Goal: Information Seeking & Learning: Learn about a topic

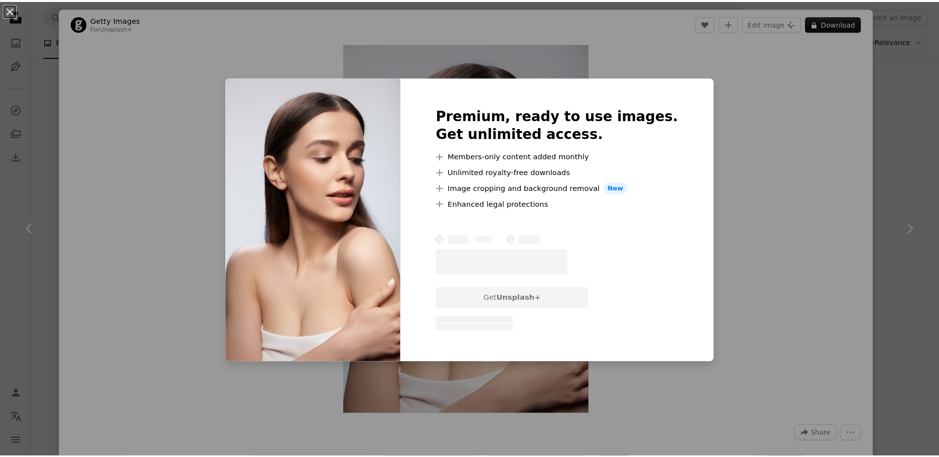
scroll to position [990, 0]
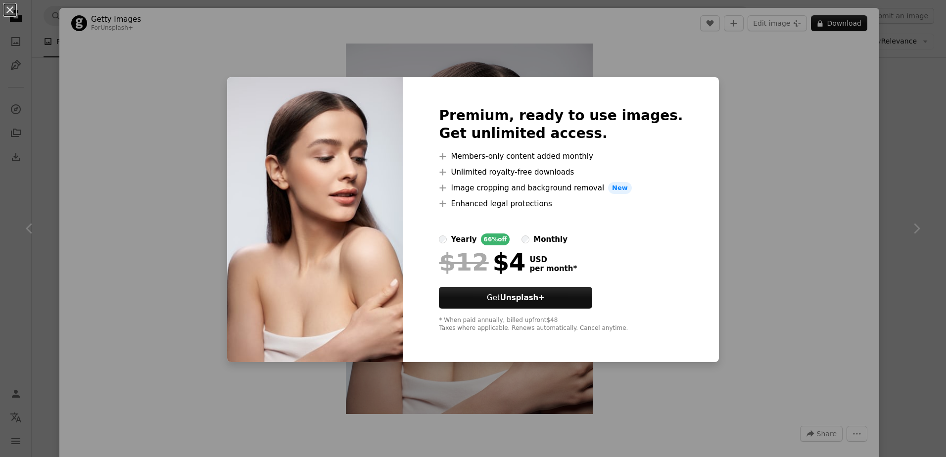
click at [807, 178] on div "An X shape Premium, ready to use images. Get unlimited access. A plus sign Memb…" at bounding box center [473, 228] width 946 height 457
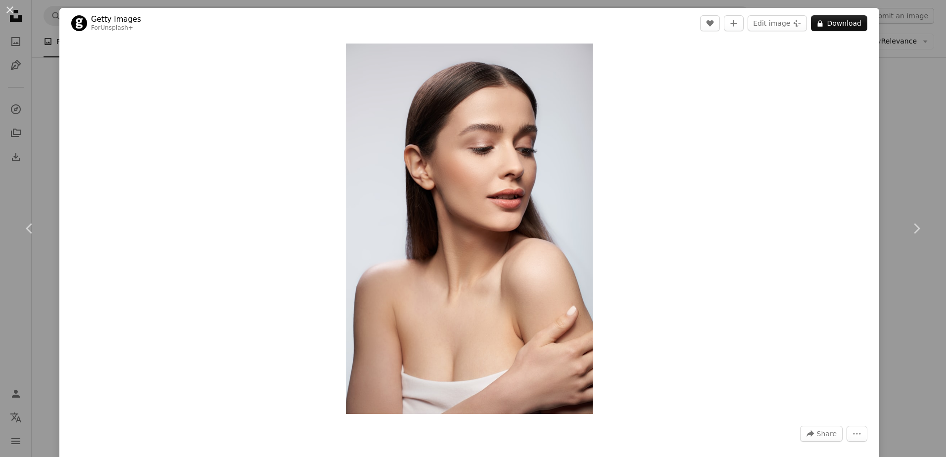
click at [8, 9] on button "An X shape" at bounding box center [10, 10] width 12 height 12
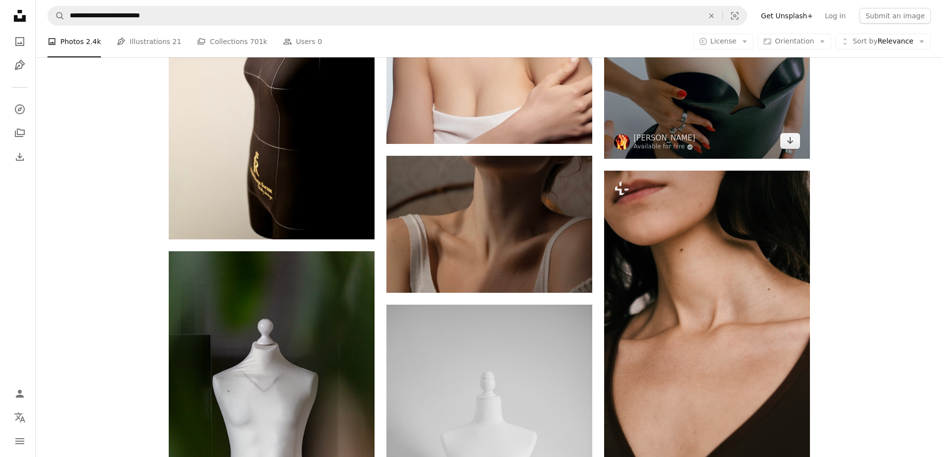
scroll to position [1139, 0]
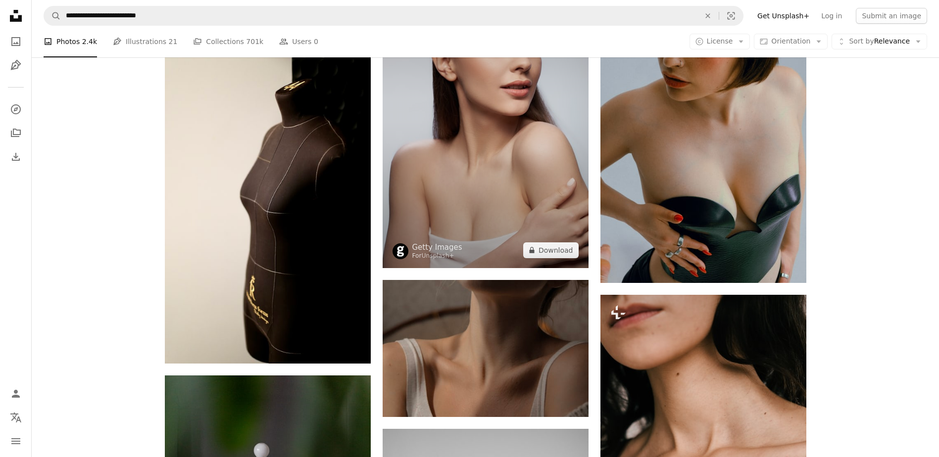
click at [518, 128] on img at bounding box center [486, 113] width 206 height 309
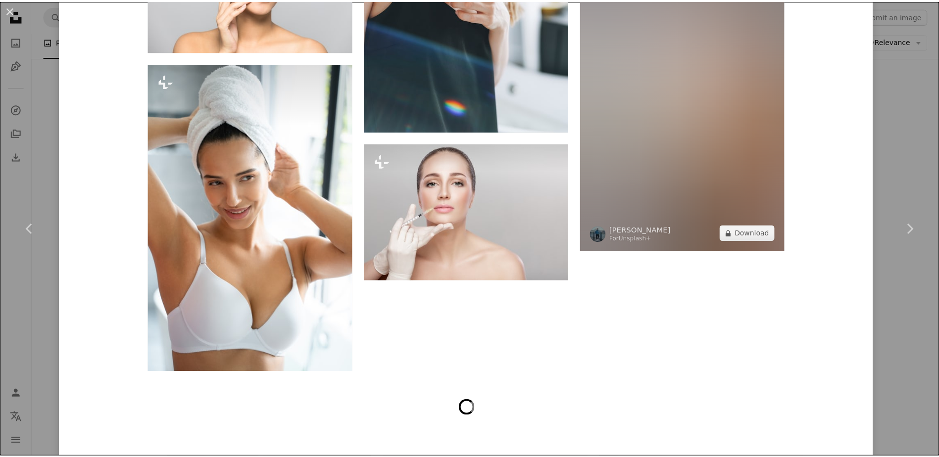
scroll to position [6075, 0]
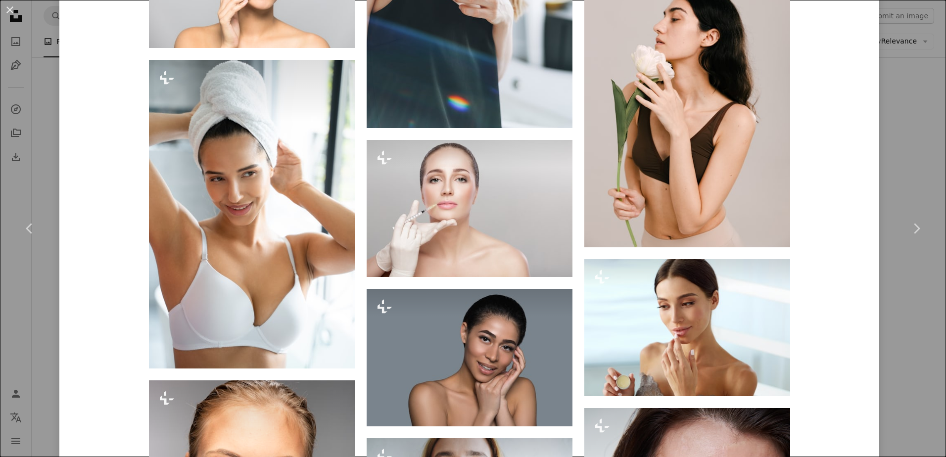
click at [930, 99] on div "An X shape Chevron left Chevron right Getty Images For Unsplash+ A heart A plus…" at bounding box center [473, 228] width 946 height 457
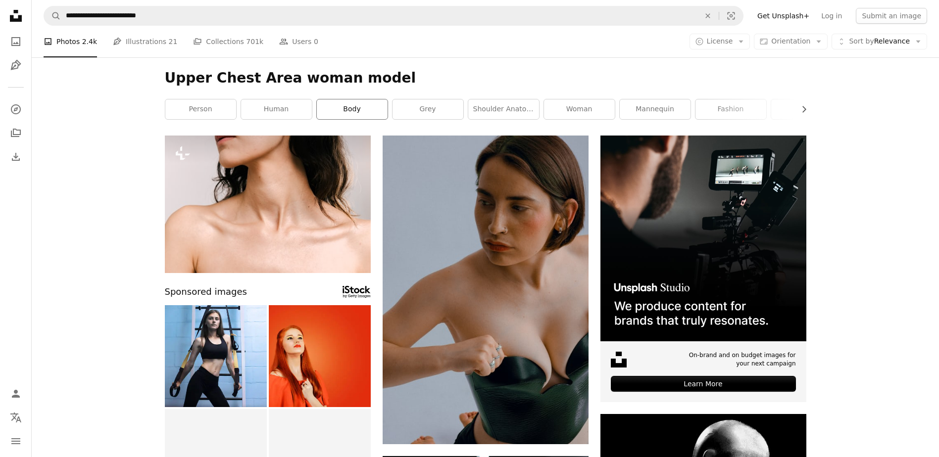
click at [371, 113] on link "body" at bounding box center [352, 109] width 71 height 20
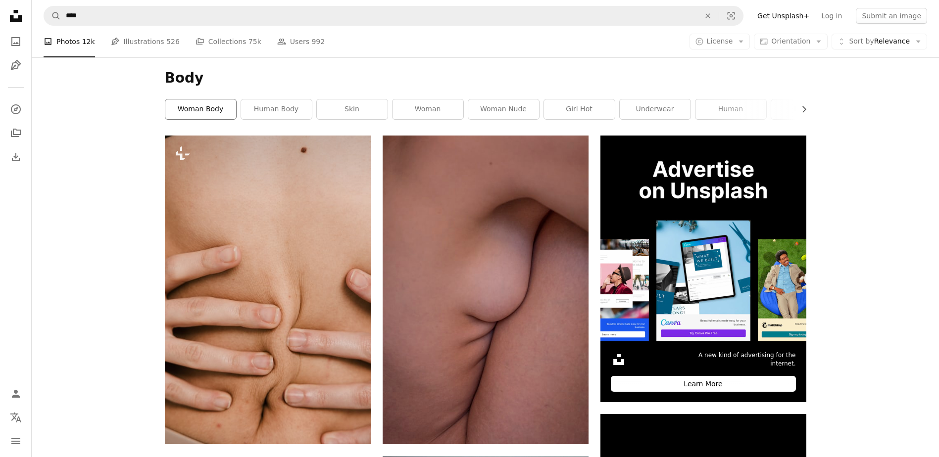
click at [203, 113] on link "woman body" at bounding box center [200, 109] width 71 height 20
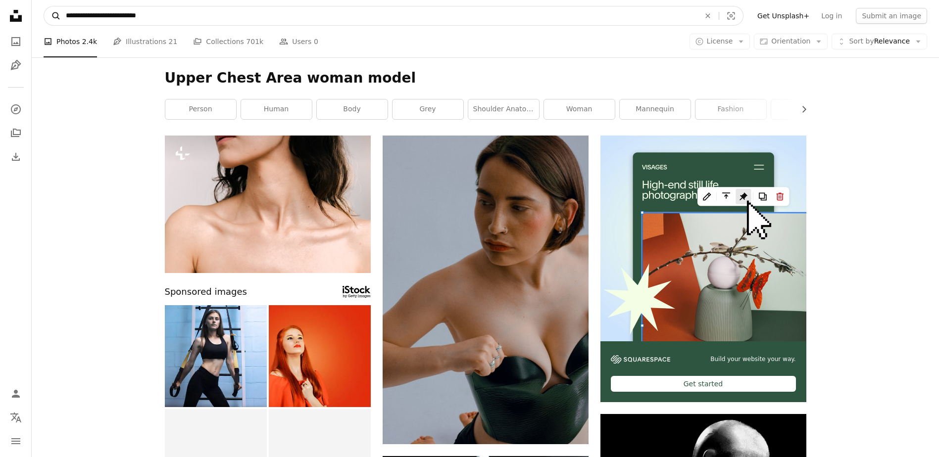
drag, startPoint x: 201, startPoint y: 24, endPoint x: 56, endPoint y: 14, distance: 145.4
click at [56, 14] on form "**********" at bounding box center [394, 16] width 700 height 20
